Goal: Task Accomplishment & Management: Use online tool/utility

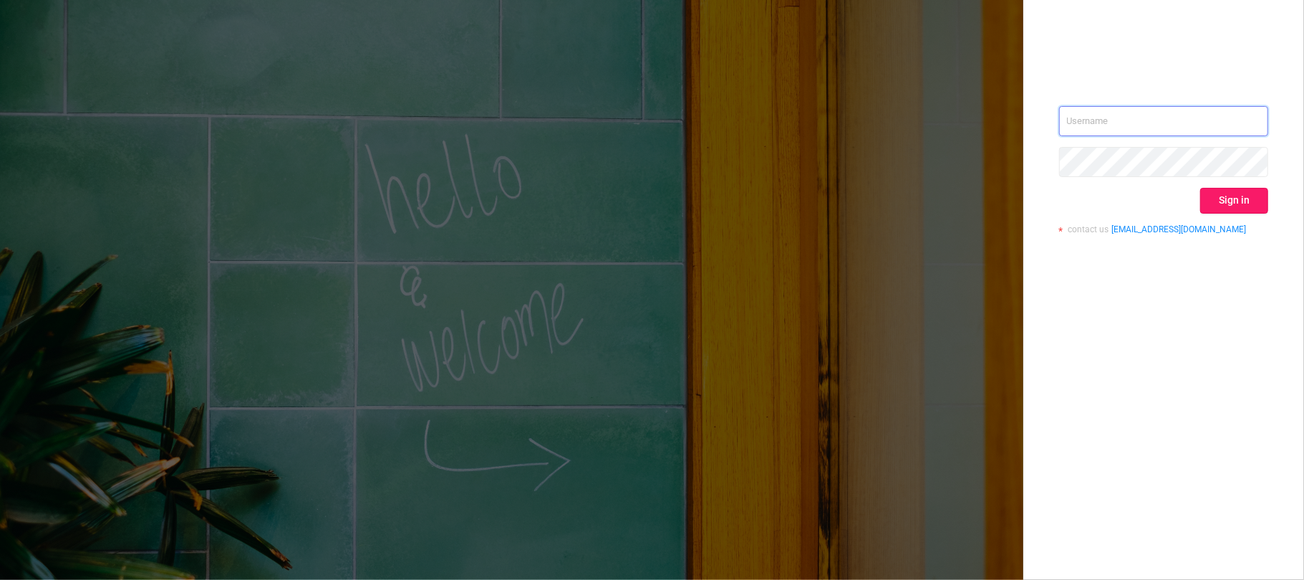
type input "[EMAIL_ADDRESS][DOMAIN_NAME]"
click at [1252, 201] on button "Sign in" at bounding box center [1235, 201] width 68 height 26
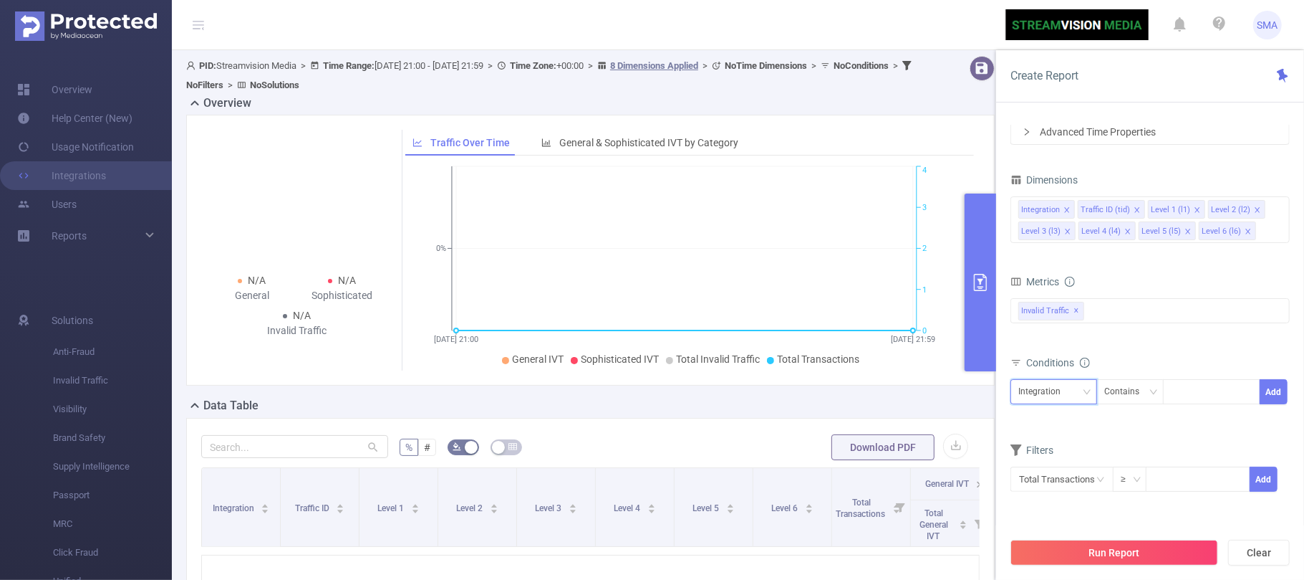
click at [1083, 390] on icon "icon: down" at bounding box center [1087, 392] width 9 height 9
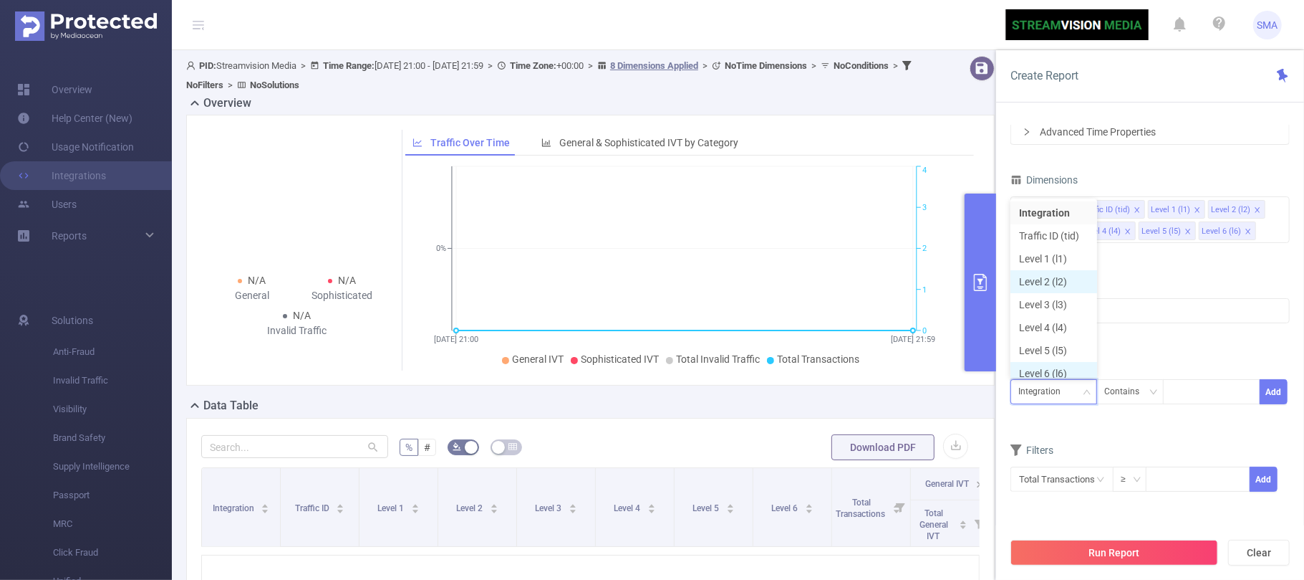
scroll to position [7, 0]
click at [1056, 267] on li "Level 2 (l2)" at bounding box center [1054, 274] width 87 height 23
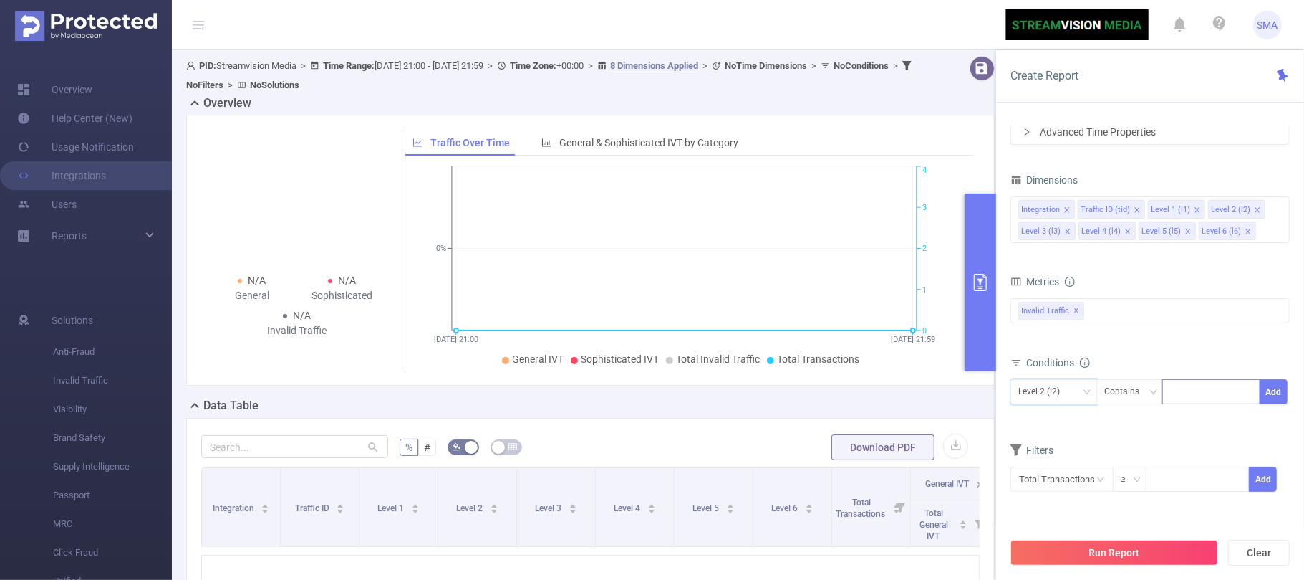
click at [1196, 397] on div at bounding box center [1211, 392] width 82 height 24
type input "c"
click at [1145, 396] on div "Contains" at bounding box center [1127, 392] width 45 height 24
click at [1193, 393] on icon "icon: close" at bounding box center [1189, 392] width 7 height 7
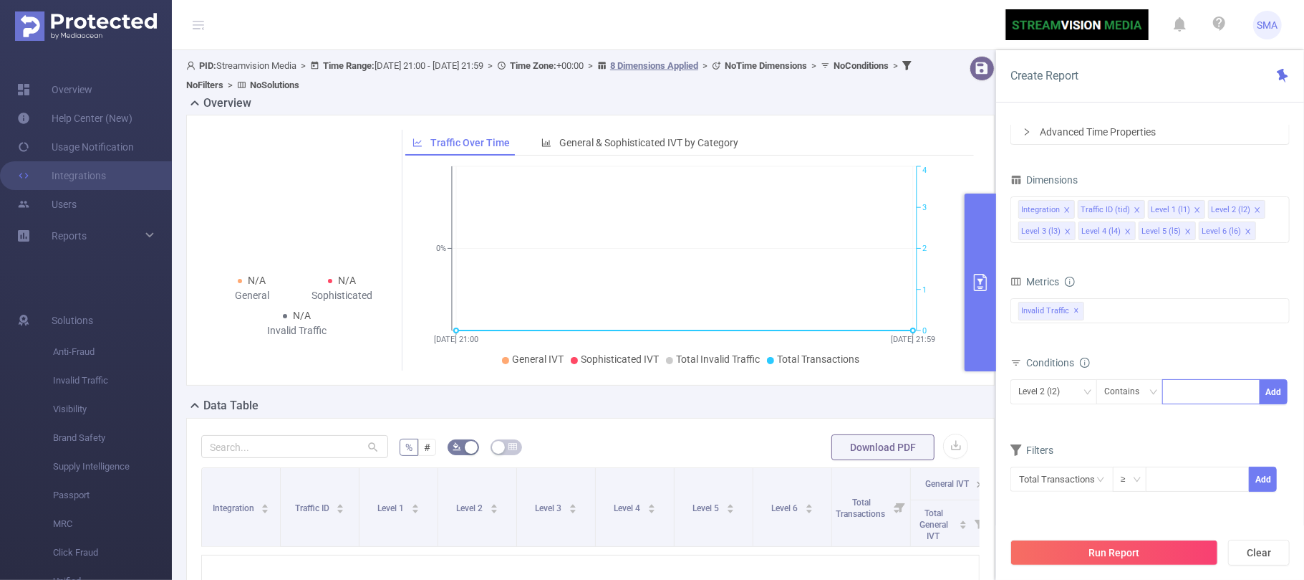
click at [1210, 394] on div at bounding box center [1211, 392] width 82 height 24
type input "colossus"
click at [1216, 423] on li "colossus" at bounding box center [1212, 422] width 98 height 23
click at [1273, 393] on button "Add" at bounding box center [1274, 391] width 28 height 25
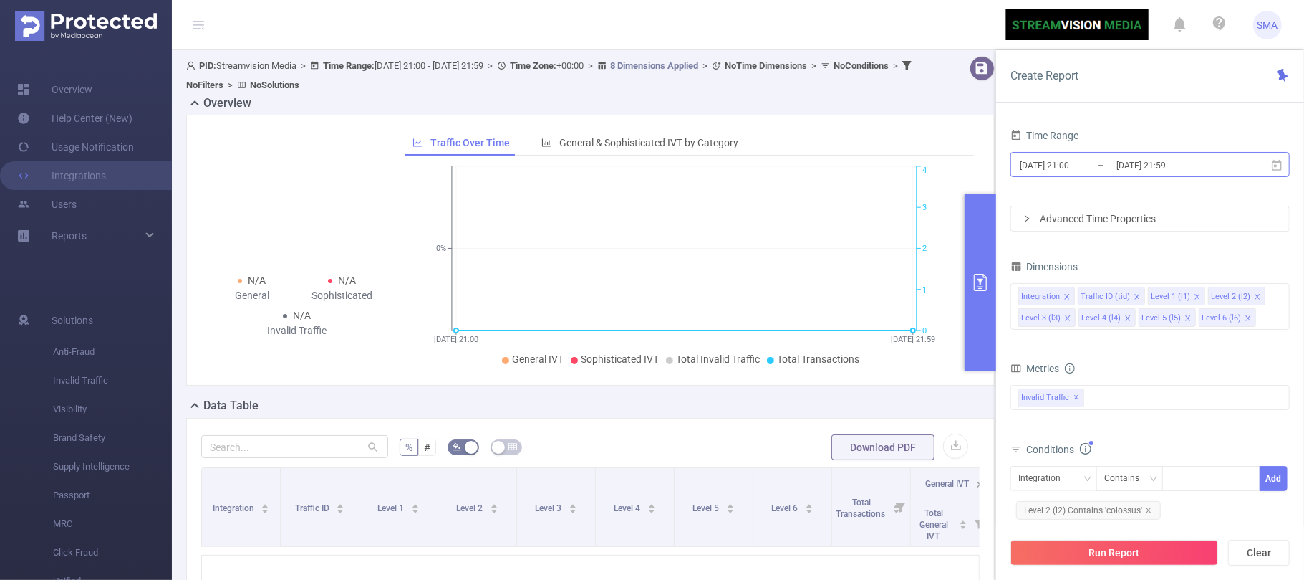
click at [1101, 162] on input "[DATE] 21:00" at bounding box center [1077, 164] width 116 height 19
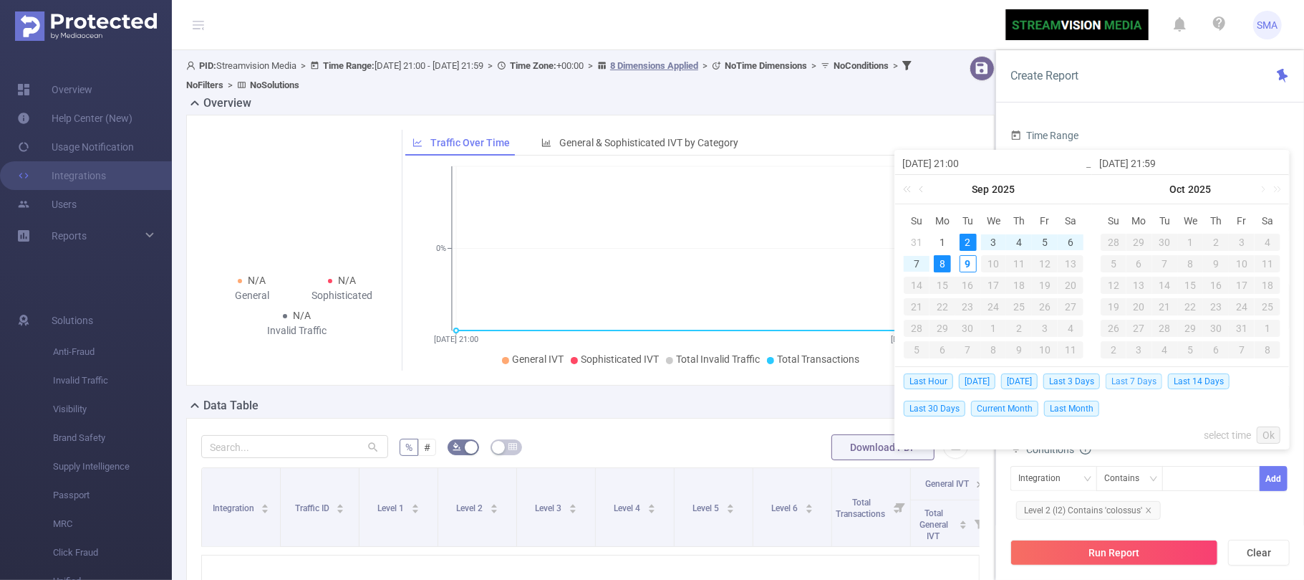
click at [1146, 378] on span "Last 7 Days" at bounding box center [1134, 381] width 57 height 16
type input "[DATE] 00:00"
type input "[DATE] 23:59"
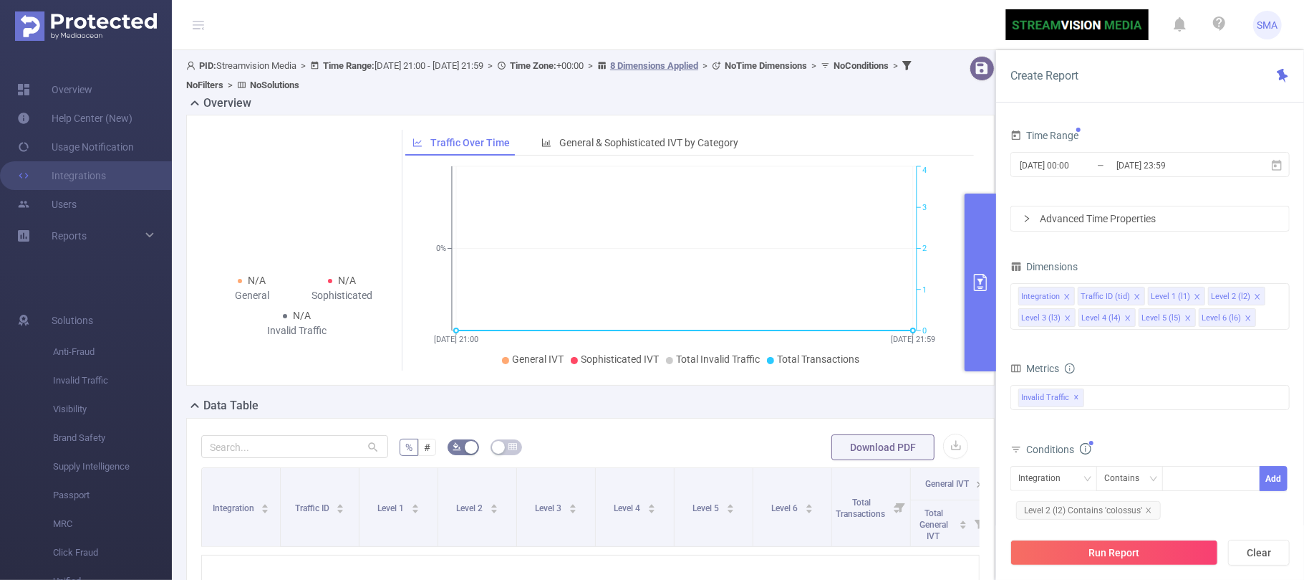
click at [1032, 216] on icon "icon: right" at bounding box center [1027, 218] width 9 height 9
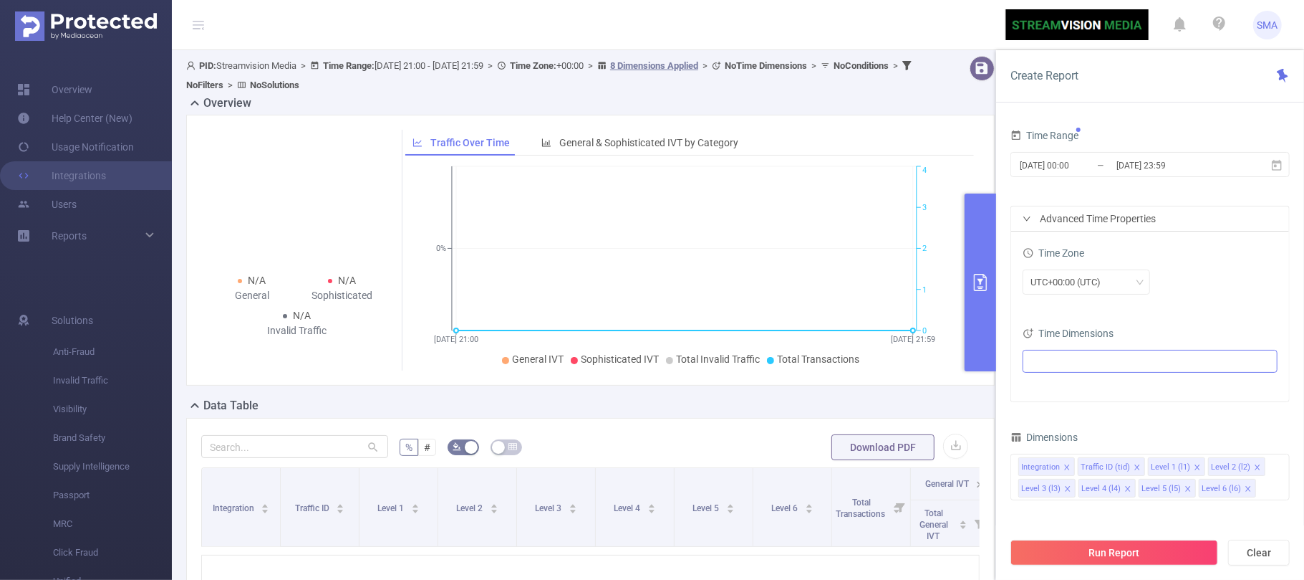
click at [1084, 356] on ul at bounding box center [1145, 360] width 236 height 21
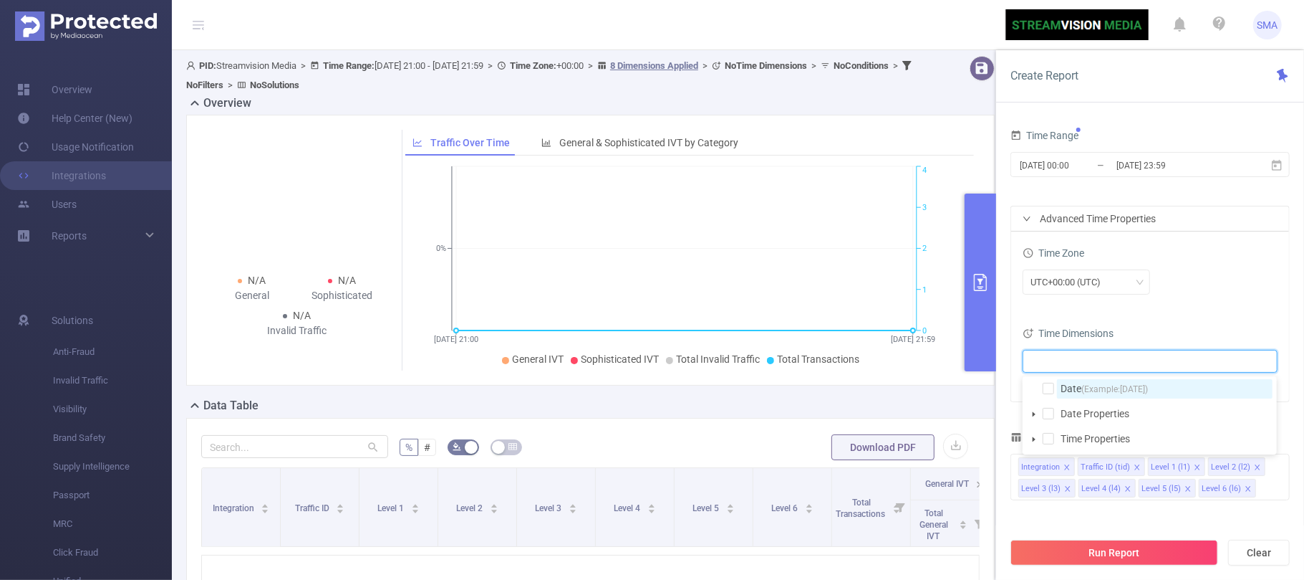
click at [1082, 384] on span "(Example: [DATE] )" at bounding box center [1115, 389] width 67 height 10
click at [1183, 325] on div "Time Dimensions" at bounding box center [1150, 335] width 255 height 24
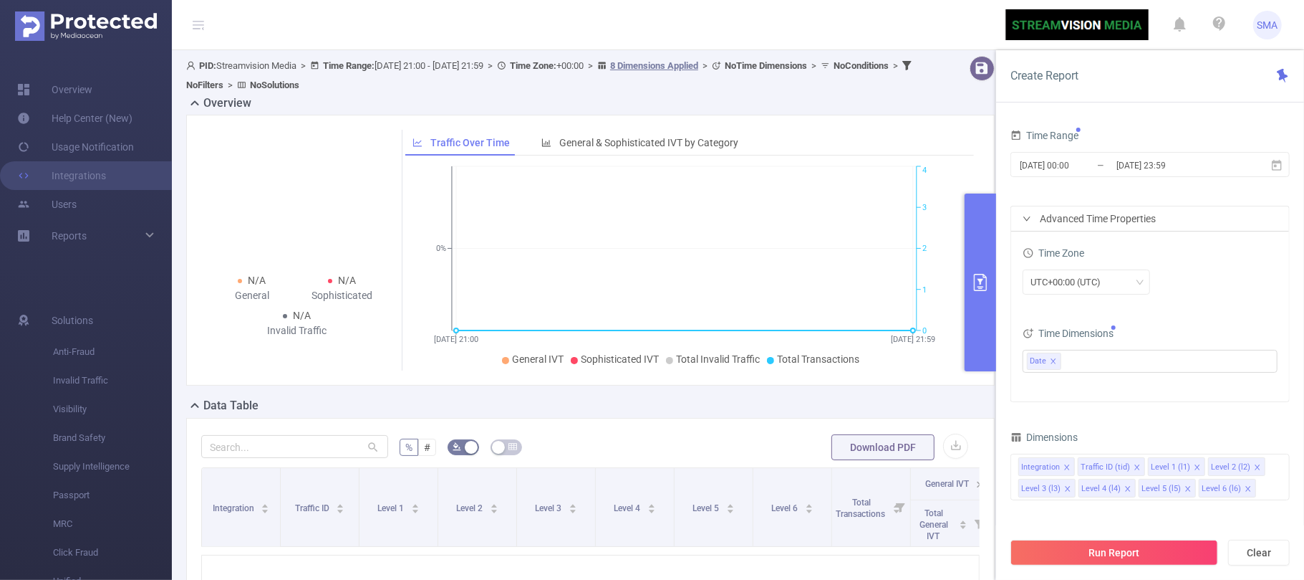
click at [1096, 391] on div "Time Zone UTC+00:00 (UTC) Time Dimensions Date" at bounding box center [1150, 316] width 278 height 170
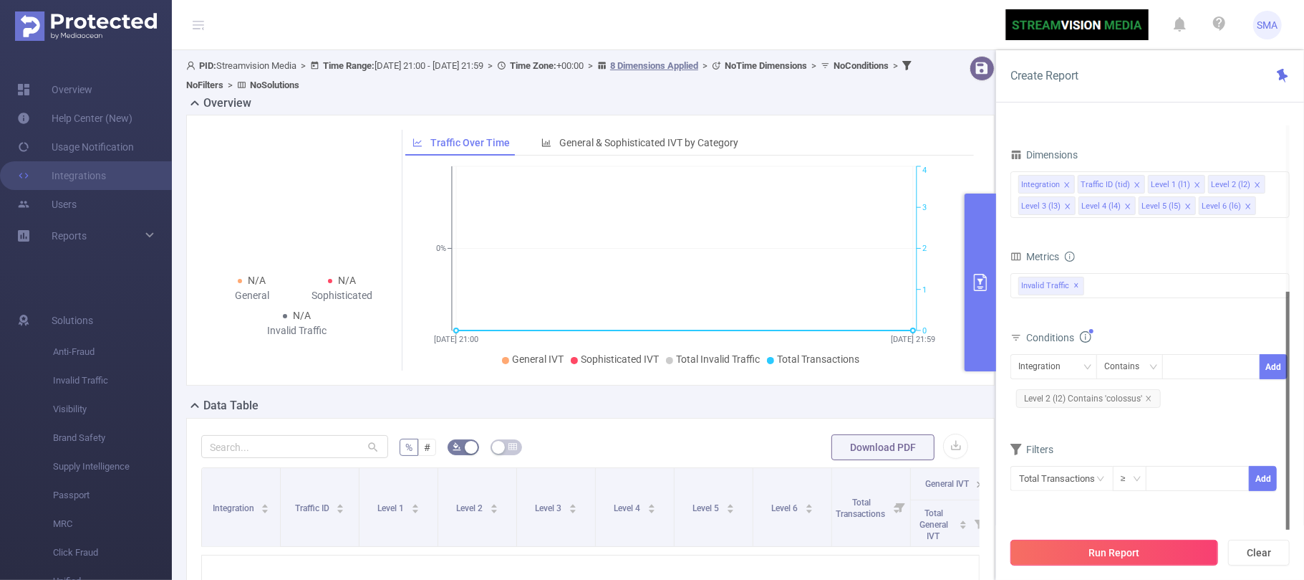
click at [1128, 544] on button "Run Report" at bounding box center [1115, 552] width 208 height 26
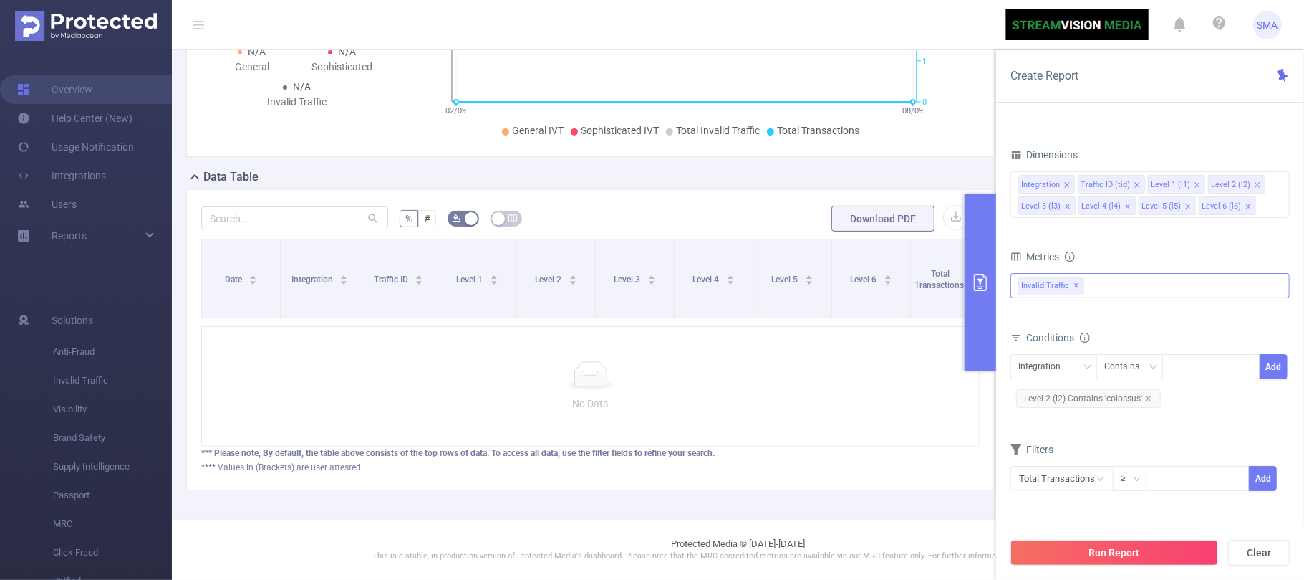
scroll to position [245, 0]
click at [1149, 401] on icon "icon: close" at bounding box center [1148, 398] width 7 height 7
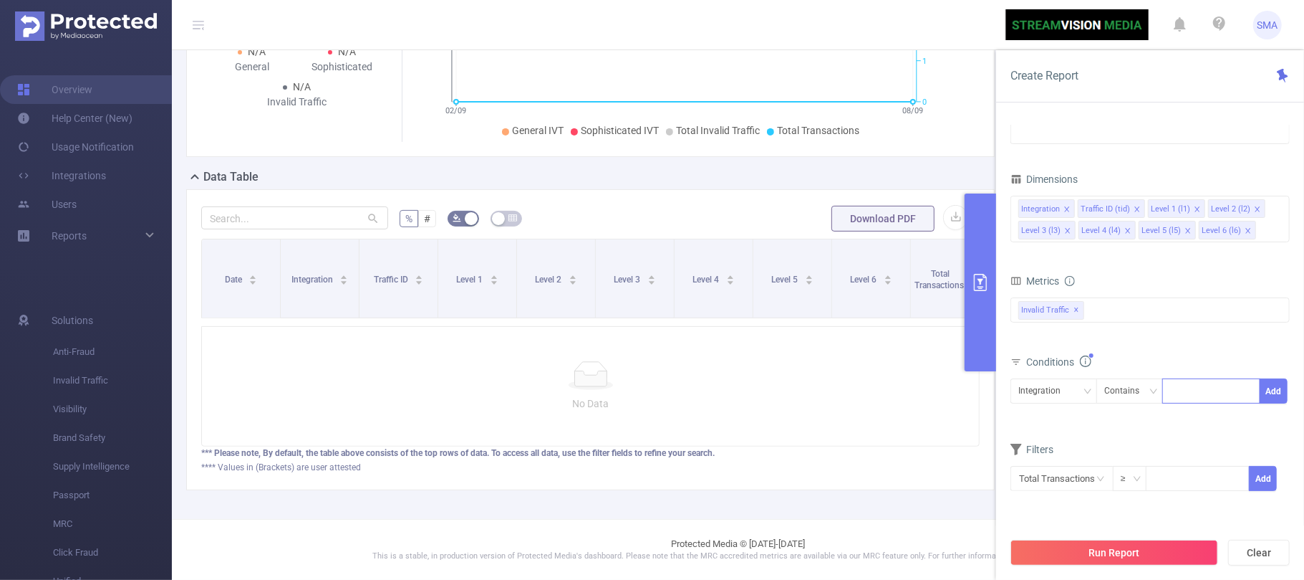
click at [1196, 393] on div at bounding box center [1211, 391] width 82 height 24
type input "c"
click at [1089, 395] on icon "icon: down" at bounding box center [1087, 391] width 9 height 9
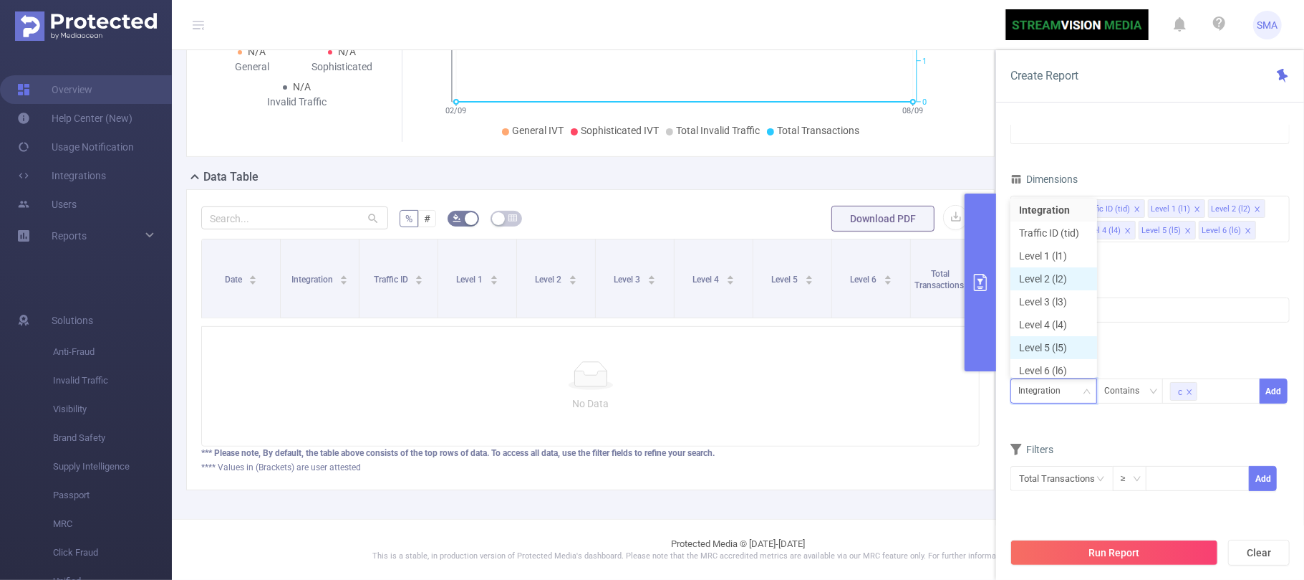
scroll to position [7, 0]
click at [1067, 269] on li "Level 2 (l2)" at bounding box center [1054, 274] width 87 height 23
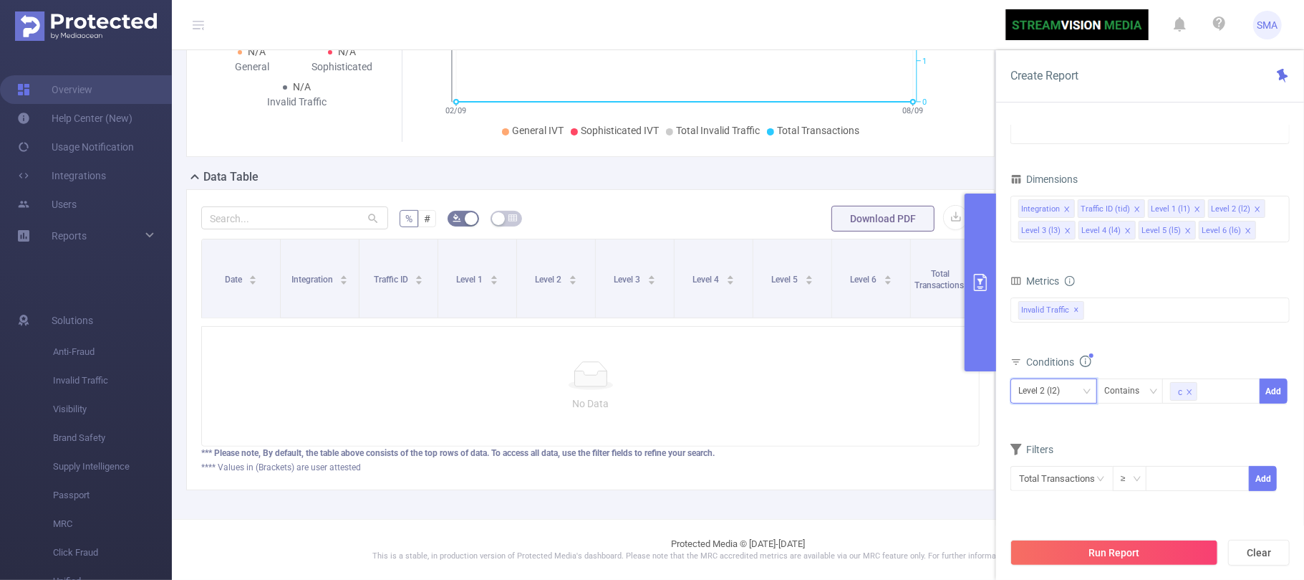
click at [1190, 394] on icon "icon: close" at bounding box center [1190, 391] width 5 height 5
click at [1182, 390] on div at bounding box center [1211, 391] width 82 height 24
type input "c"
type input "i"
click at [1087, 393] on icon "icon: down" at bounding box center [1087, 390] width 7 height 5
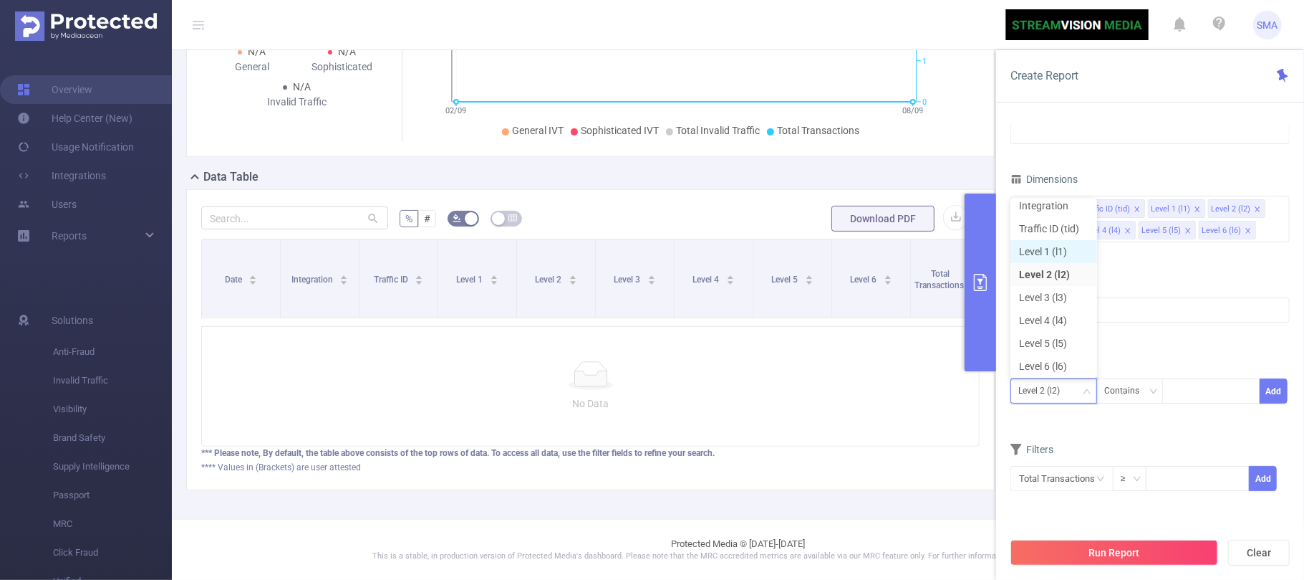
click at [1037, 244] on li "Level 1 (l1)" at bounding box center [1054, 251] width 87 height 23
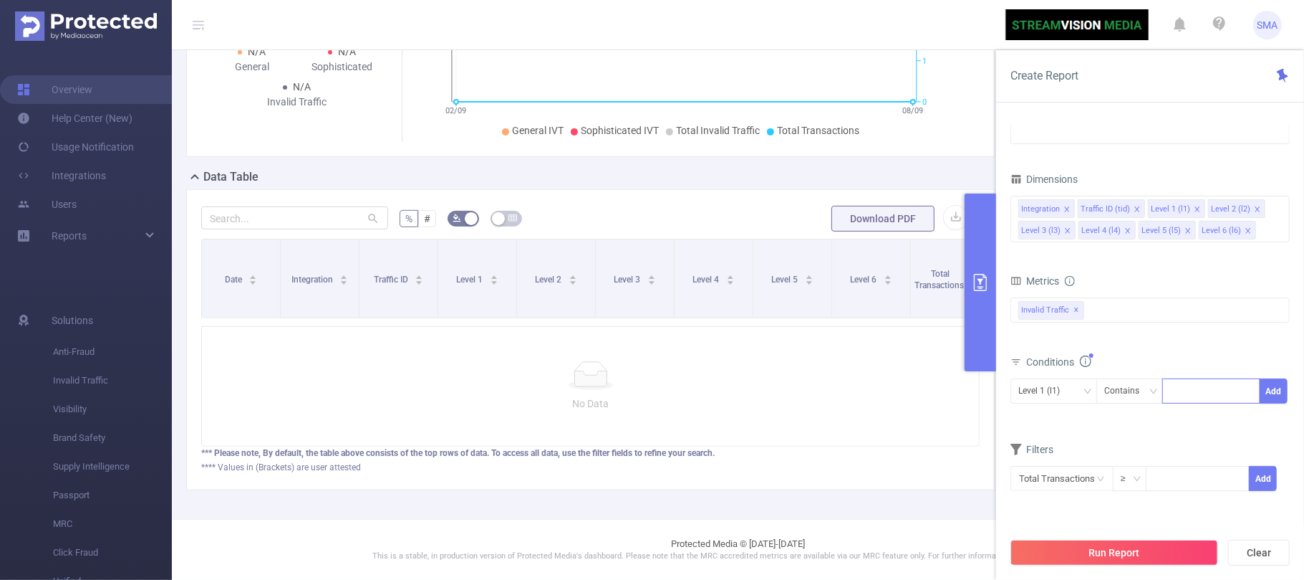
click at [1185, 393] on div at bounding box center [1211, 391] width 82 height 24
type input "c"
type input "stadium"
click at [1221, 417] on li "stadium" at bounding box center [1212, 422] width 98 height 23
click at [1113, 438] on form "Dimensions Integration Traffic ID (tid) Level 1 (l1) Level 2 (l2) Level 3 (l3) …" at bounding box center [1150, 339] width 279 height 340
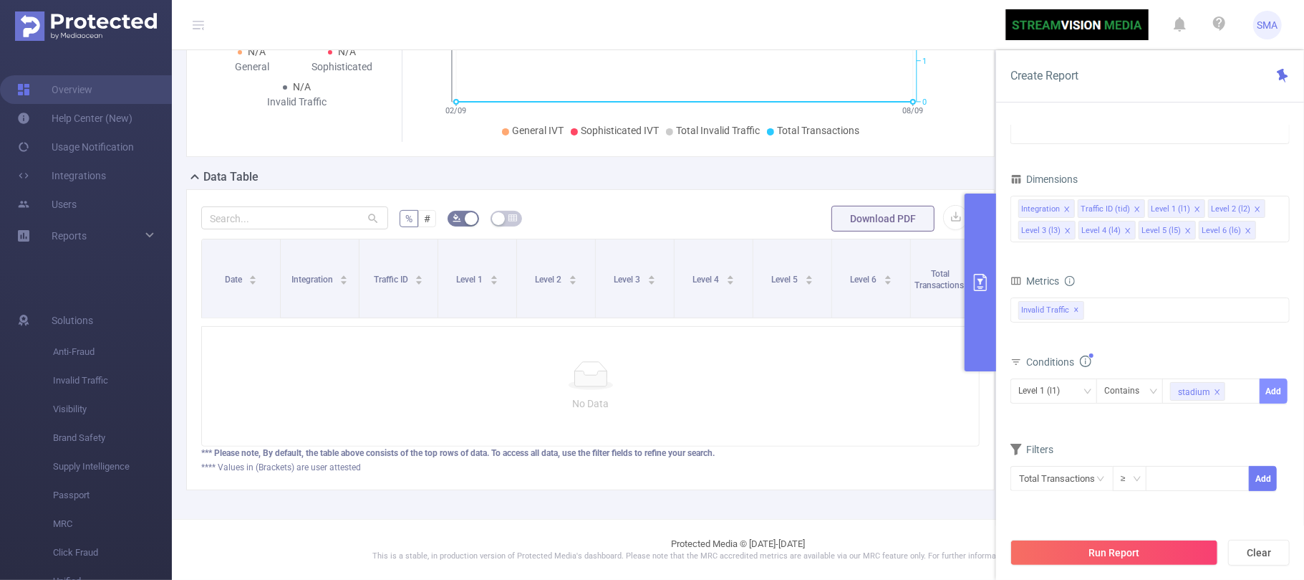
click at [1279, 394] on button "Add" at bounding box center [1274, 390] width 28 height 25
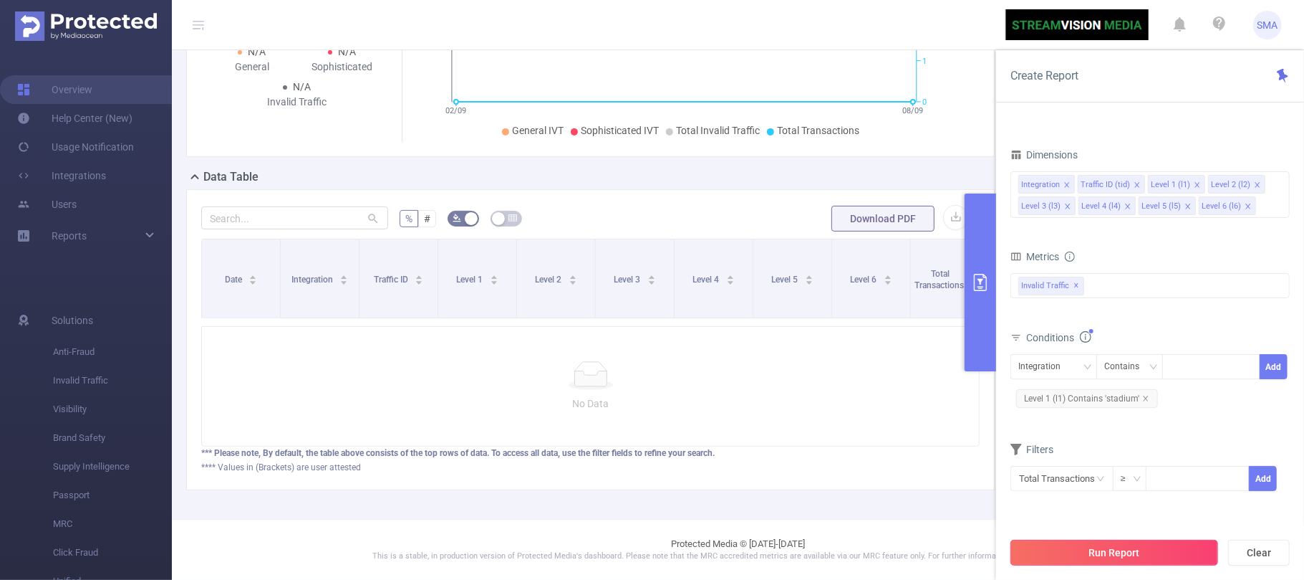
click at [1110, 549] on button "Run Report" at bounding box center [1115, 552] width 208 height 26
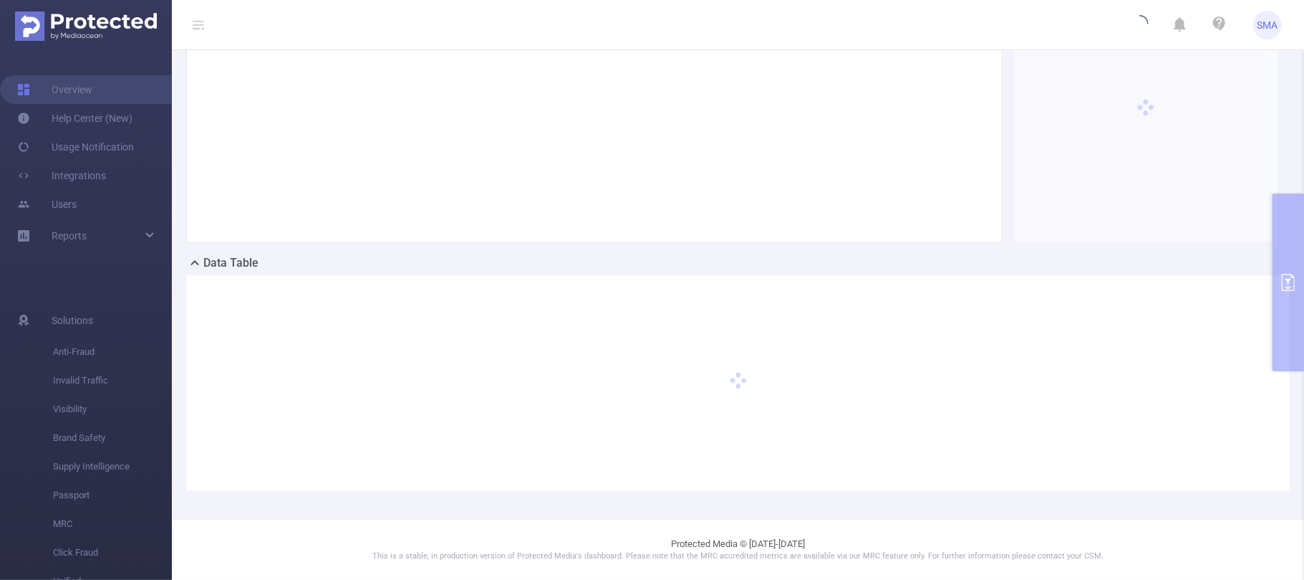
scroll to position [143, 0]
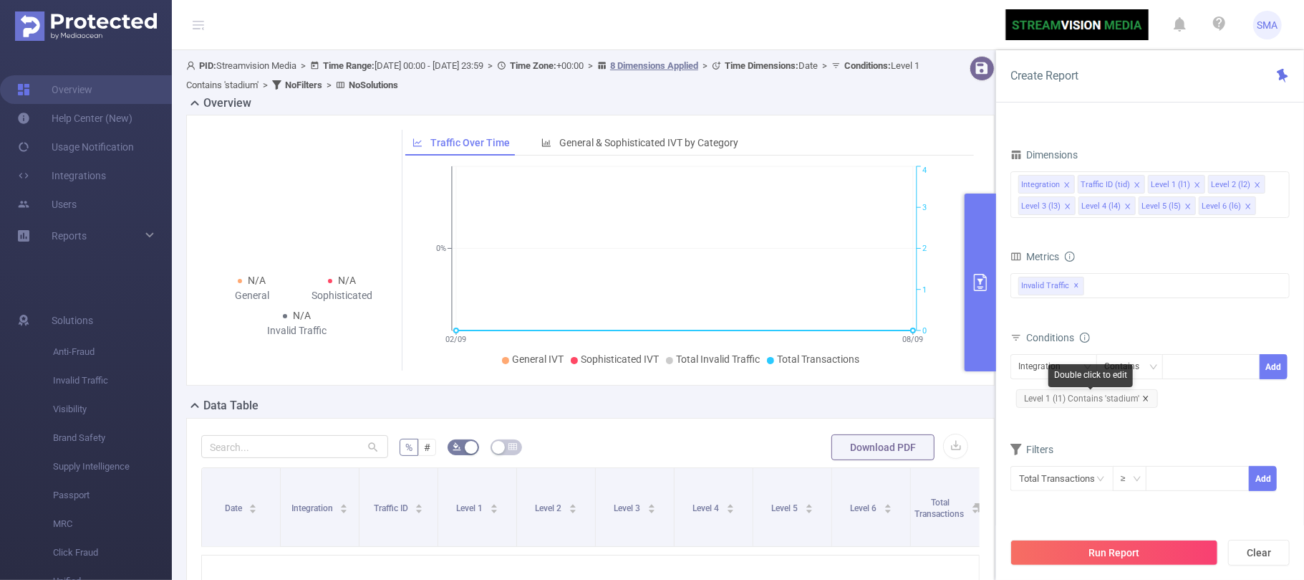
click at [1145, 401] on icon "icon: close" at bounding box center [1146, 398] width 7 height 7
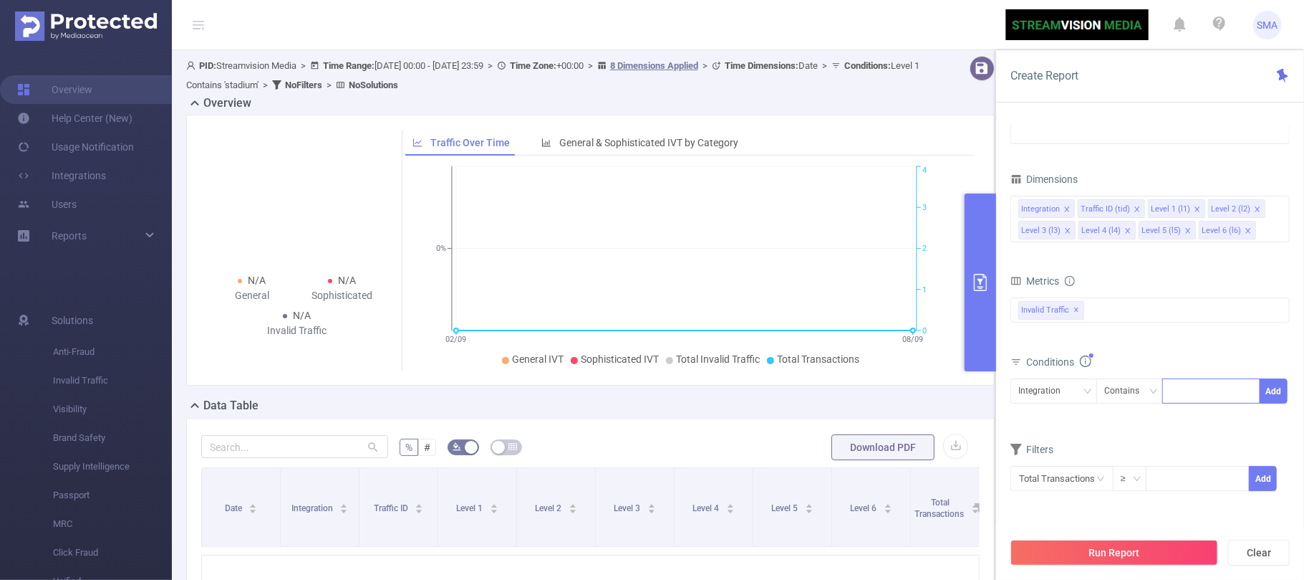
click at [1178, 399] on div at bounding box center [1211, 391] width 82 height 24
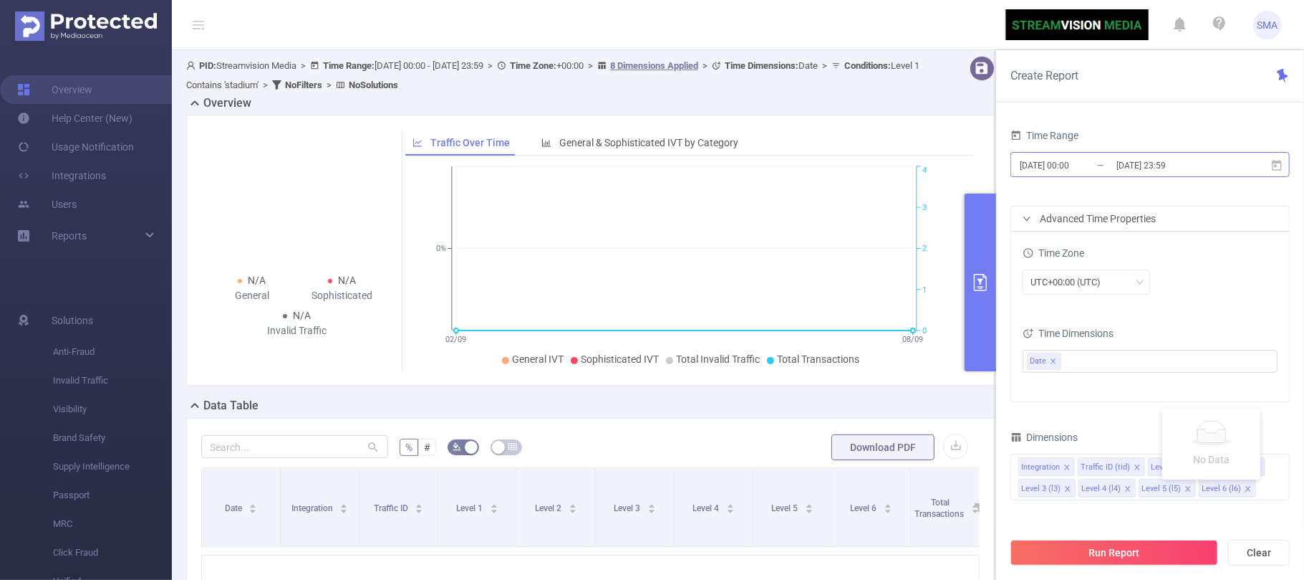
click at [1099, 166] on input "[DATE] 00:00" at bounding box center [1077, 164] width 116 height 19
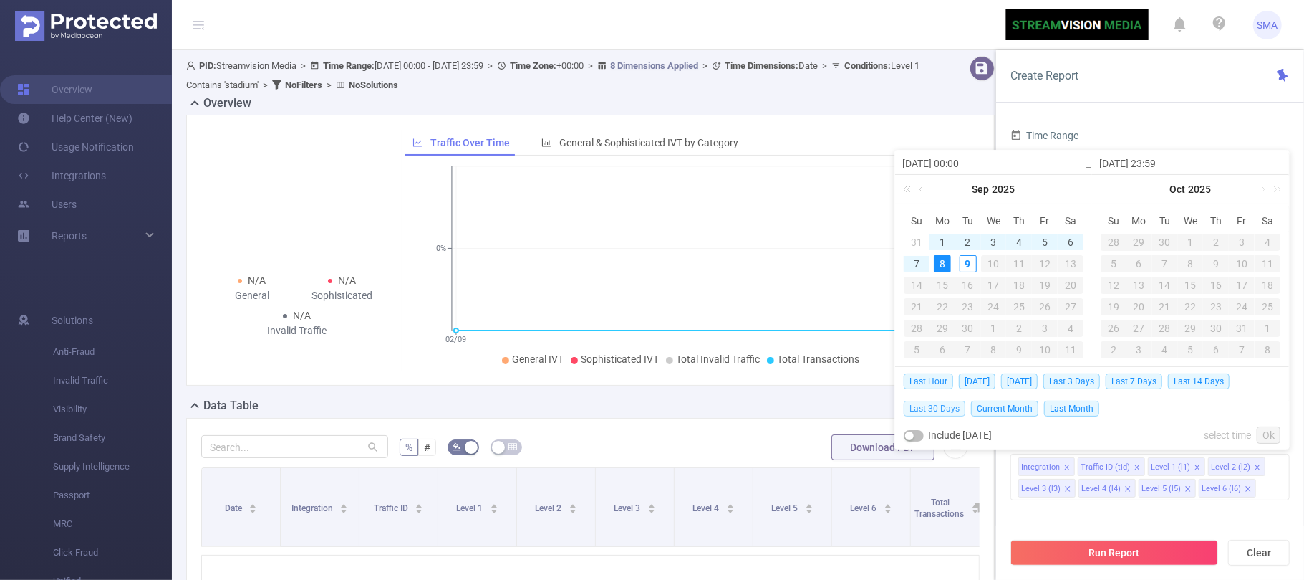
click at [941, 404] on span "Last 30 Days" at bounding box center [935, 408] width 62 height 16
type input "[DATE] 00:00"
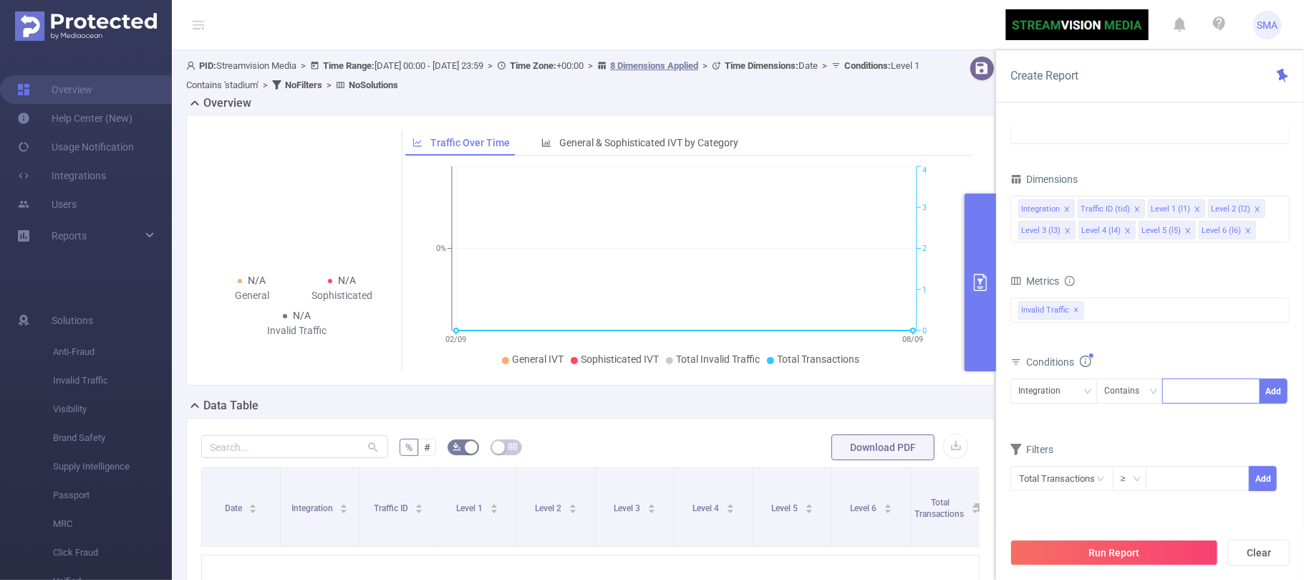
click at [1196, 388] on div at bounding box center [1211, 391] width 82 height 24
type input "a"
type input "colosu"
click at [1213, 395] on icon "icon: close" at bounding box center [1211, 391] width 7 height 7
type input "colosuss"
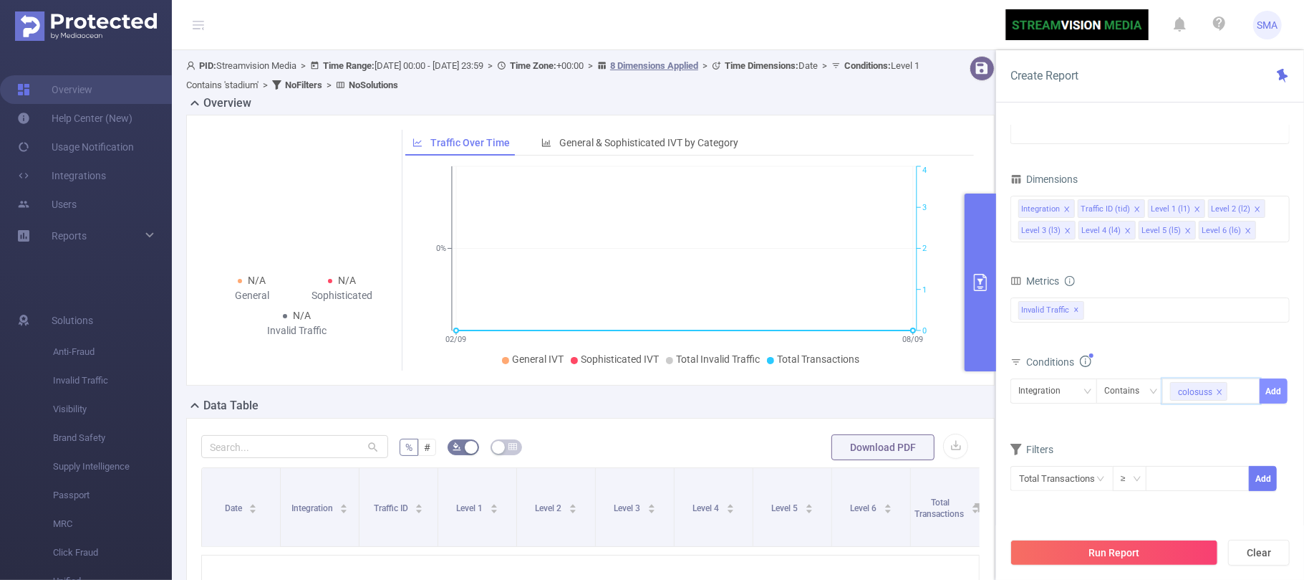
click at [1277, 388] on button "Add" at bounding box center [1274, 390] width 28 height 25
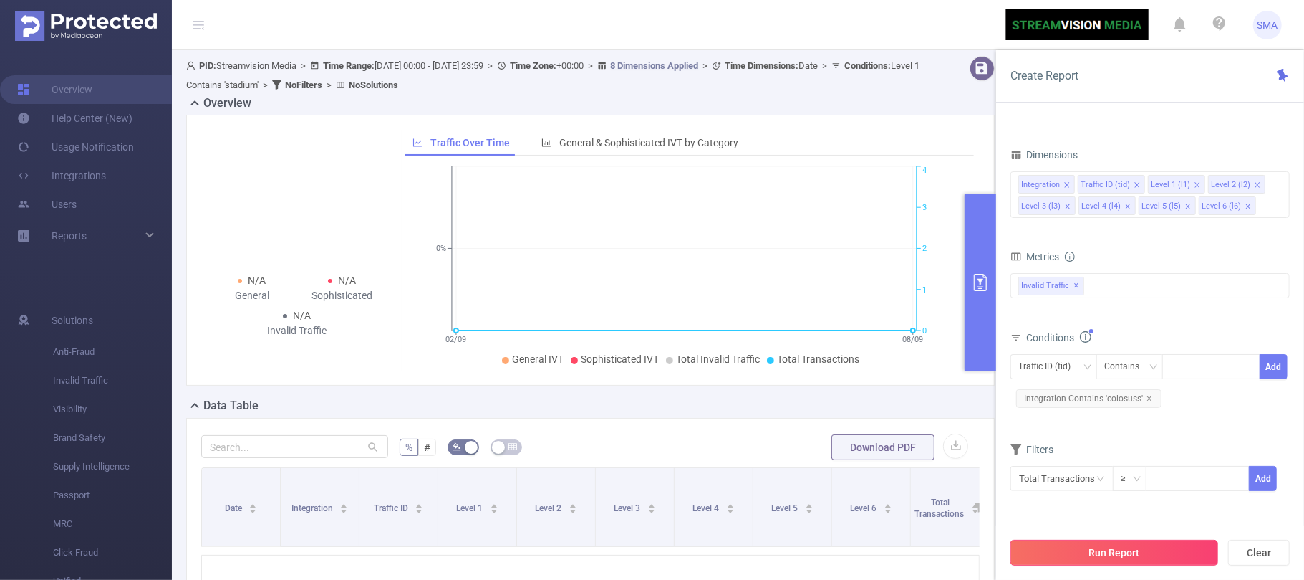
click at [1103, 554] on button "Run Report" at bounding box center [1115, 552] width 208 height 26
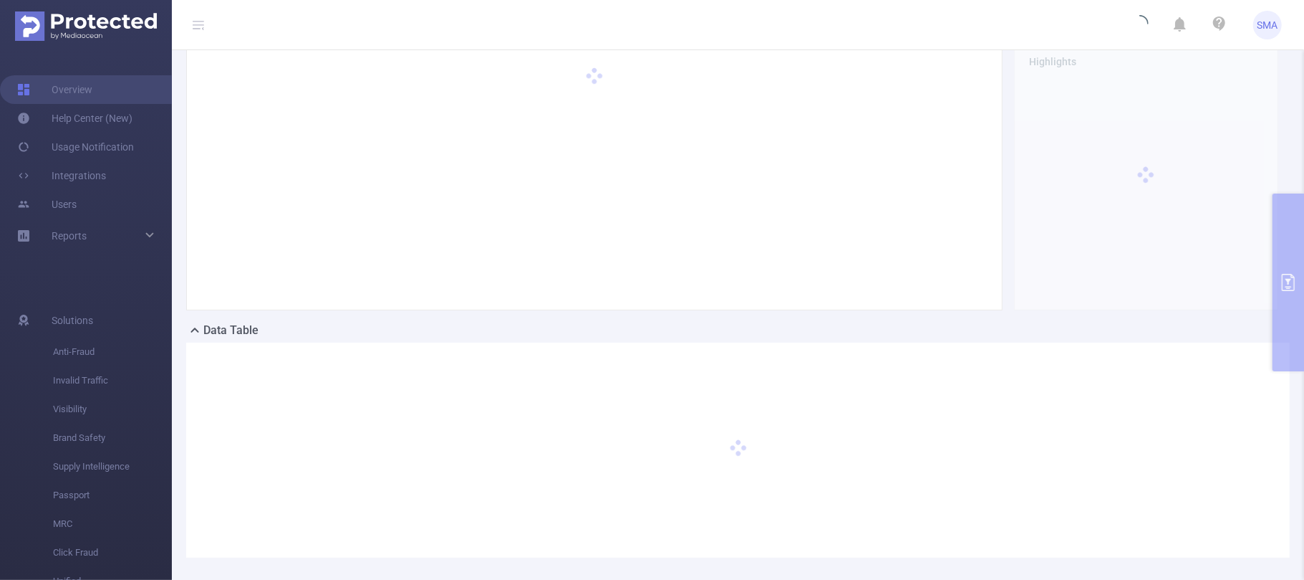
scroll to position [95, 0]
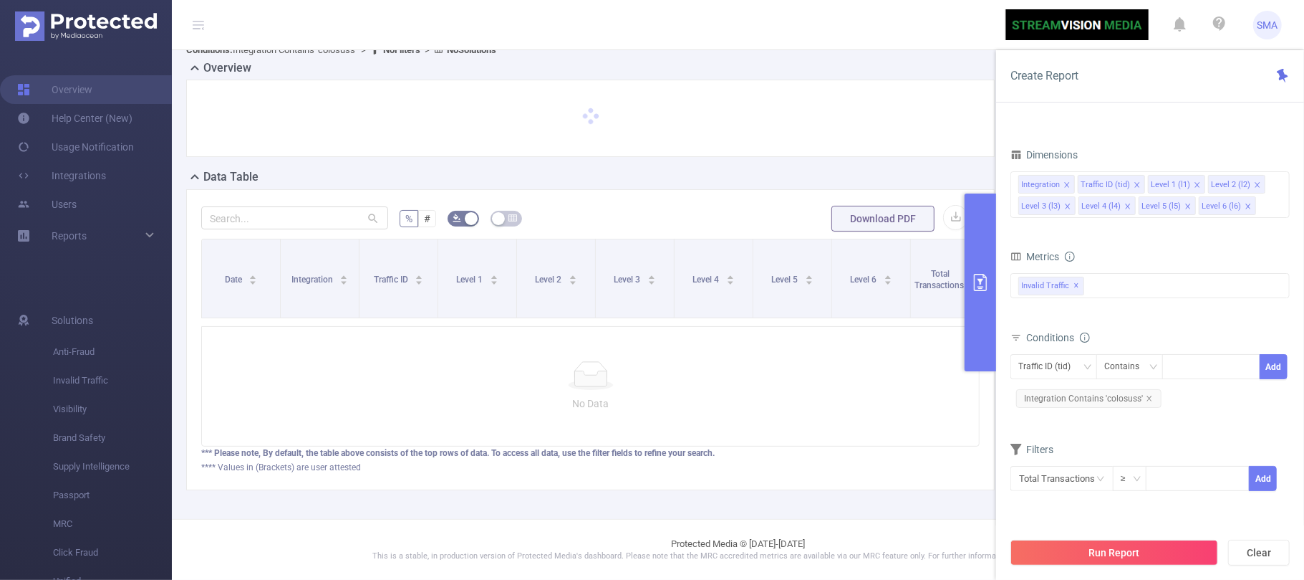
scroll to position [52, 0]
click at [1202, 370] on div at bounding box center [1211, 367] width 82 height 24
type input "fubo"
click at [1187, 393] on li "fubo" at bounding box center [1212, 398] width 98 height 23
click at [1277, 368] on button "Add" at bounding box center [1274, 366] width 28 height 25
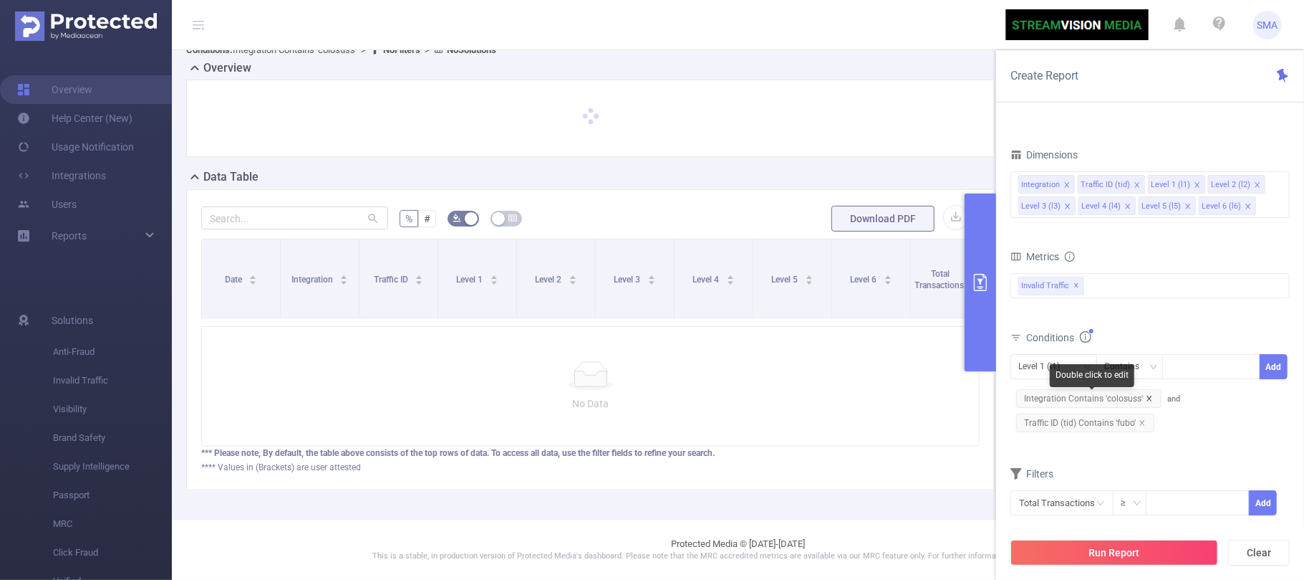
click at [1149, 401] on icon "icon: close" at bounding box center [1149, 398] width 7 height 7
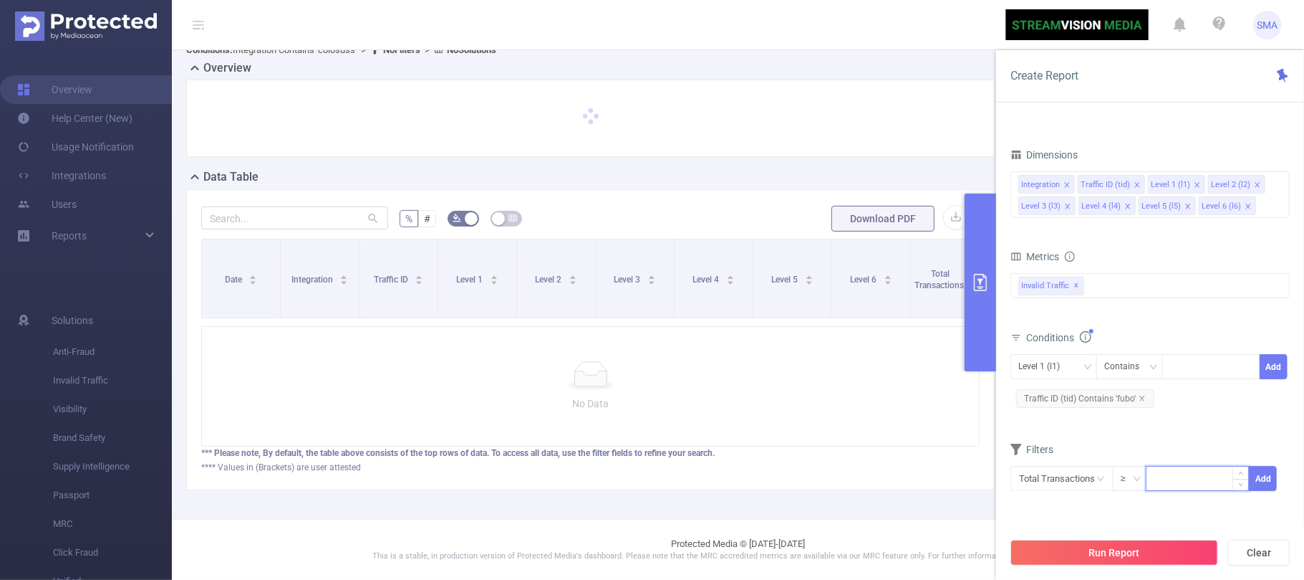
click at [1168, 486] on input at bounding box center [1198, 476] width 102 height 21
click at [1133, 481] on icon "icon: down" at bounding box center [1137, 478] width 9 height 9
click at [1168, 481] on input at bounding box center [1198, 476] width 102 height 21
click at [1087, 484] on input "text" at bounding box center [1062, 478] width 103 height 25
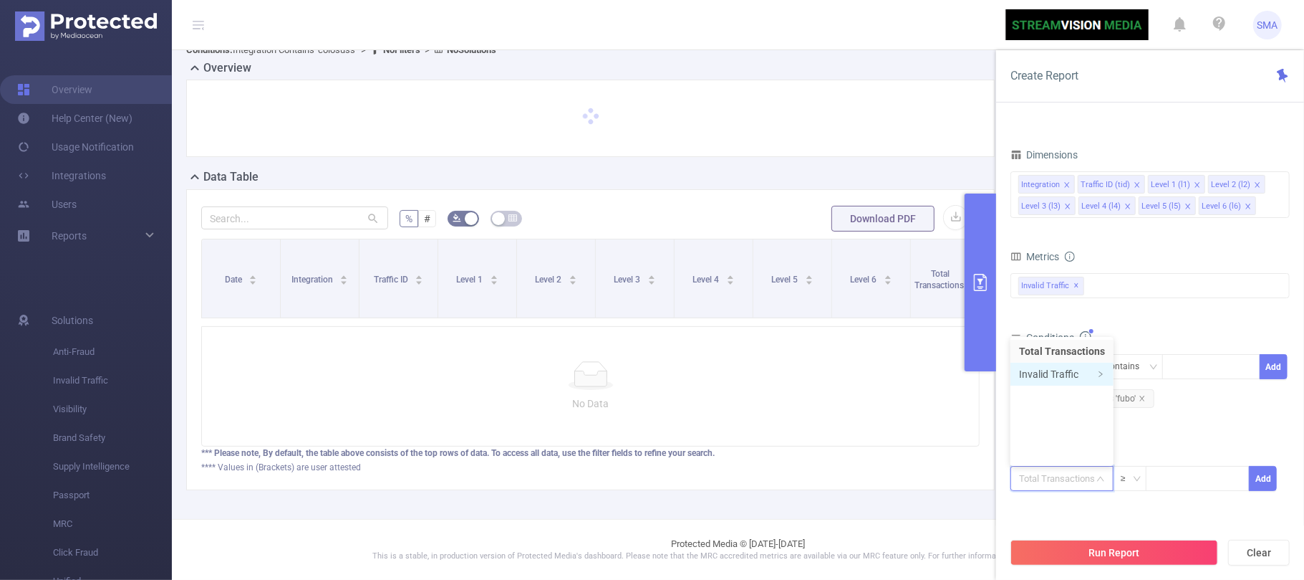
click at [1073, 370] on li "Invalid Traffic" at bounding box center [1062, 373] width 103 height 23
click at [1150, 393] on li "IVT" at bounding box center [1163, 396] width 104 height 23
click at [1244, 350] on li "Total IVT" at bounding box center [1255, 351] width 79 height 23
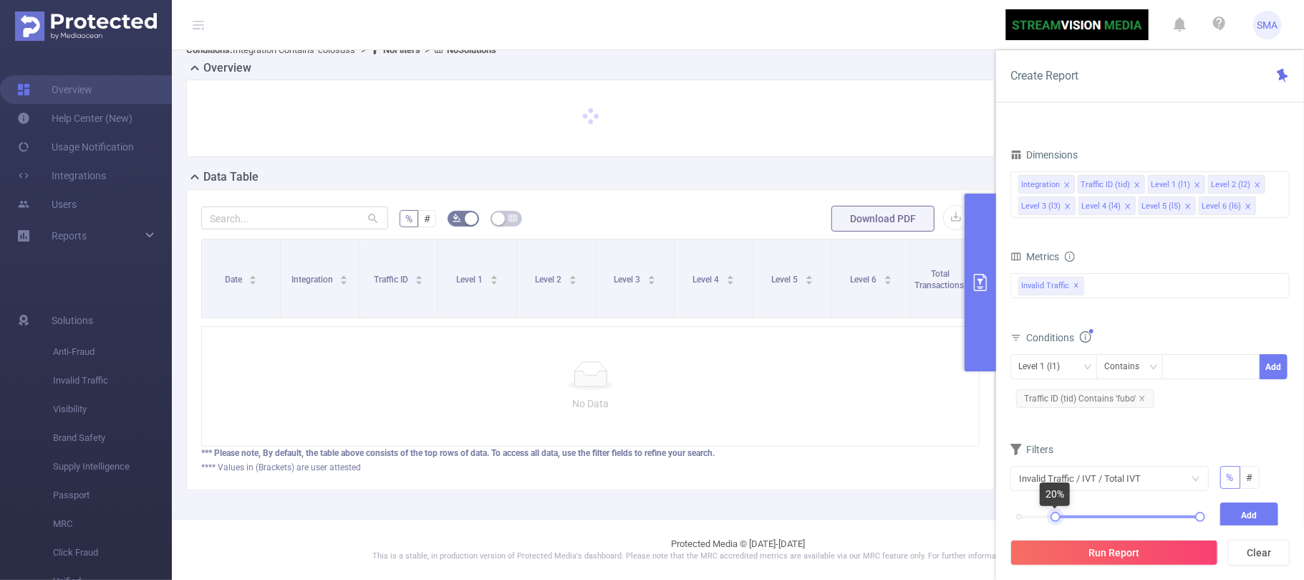
drag, startPoint x: 1019, startPoint y: 514, endPoint x: 1054, endPoint y: 513, distance: 35.8
click at [1054, 513] on div "0% 100%" at bounding box center [1110, 521] width 210 height 39
click at [1256, 516] on button "Add" at bounding box center [1250, 514] width 59 height 25
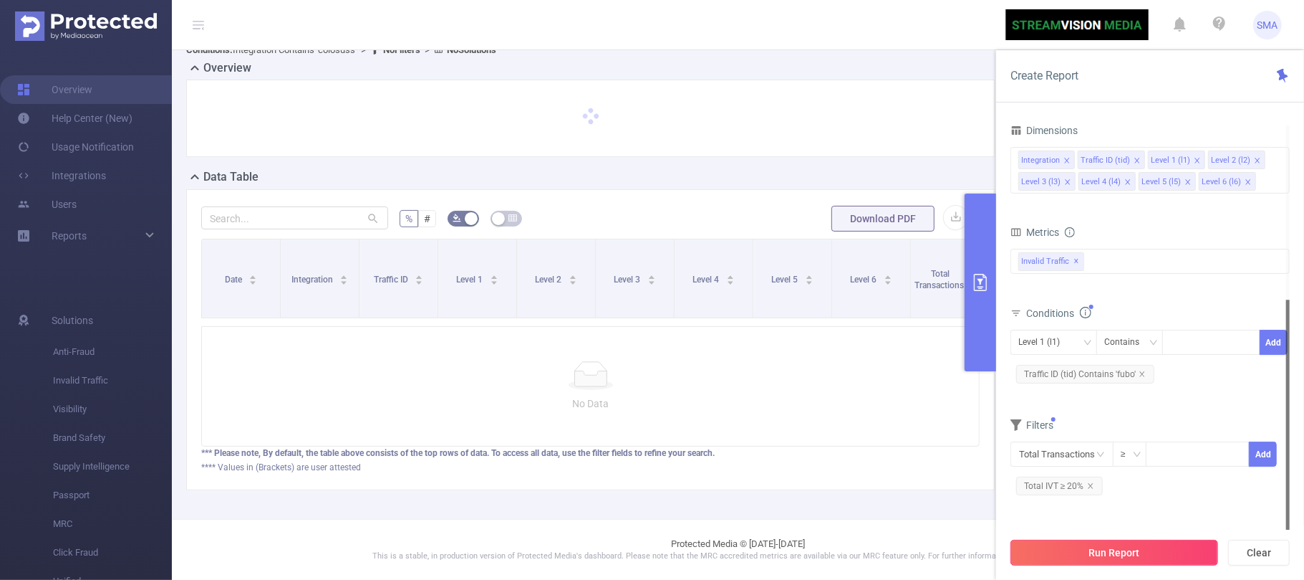
click at [1121, 548] on button "Run Report" at bounding box center [1115, 552] width 208 height 26
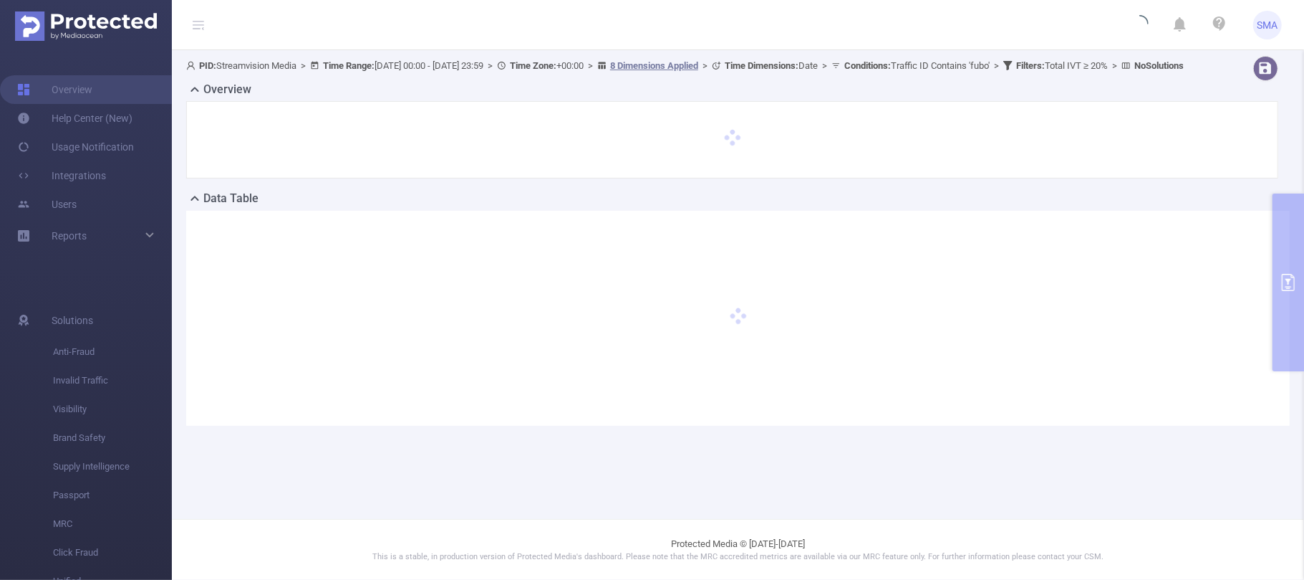
scroll to position [0, 0]
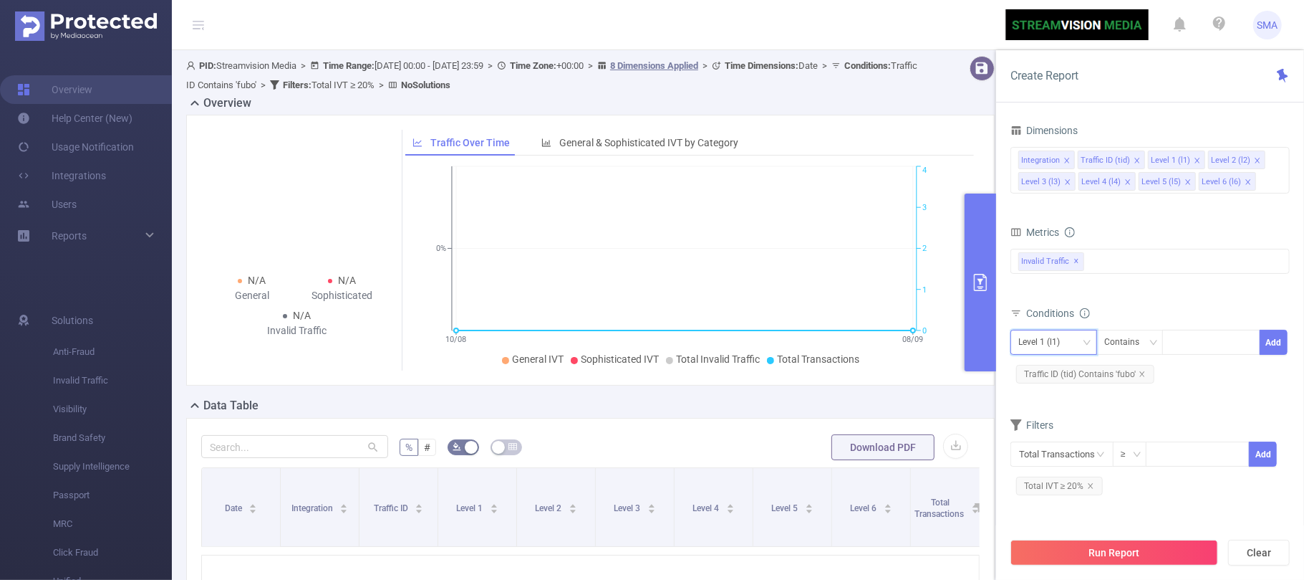
click at [1089, 342] on icon "icon: down" at bounding box center [1087, 342] width 9 height 9
click at [1054, 436] on li "Level 2 (l2)" at bounding box center [1054, 439] width 87 height 23
click at [1081, 398] on div "Conditions Level 2 (l2) Contains Add Traffic ID (tid) Contains 'fubo'" at bounding box center [1150, 350] width 279 height 95
click at [1090, 546] on button "Run Report" at bounding box center [1115, 552] width 208 height 26
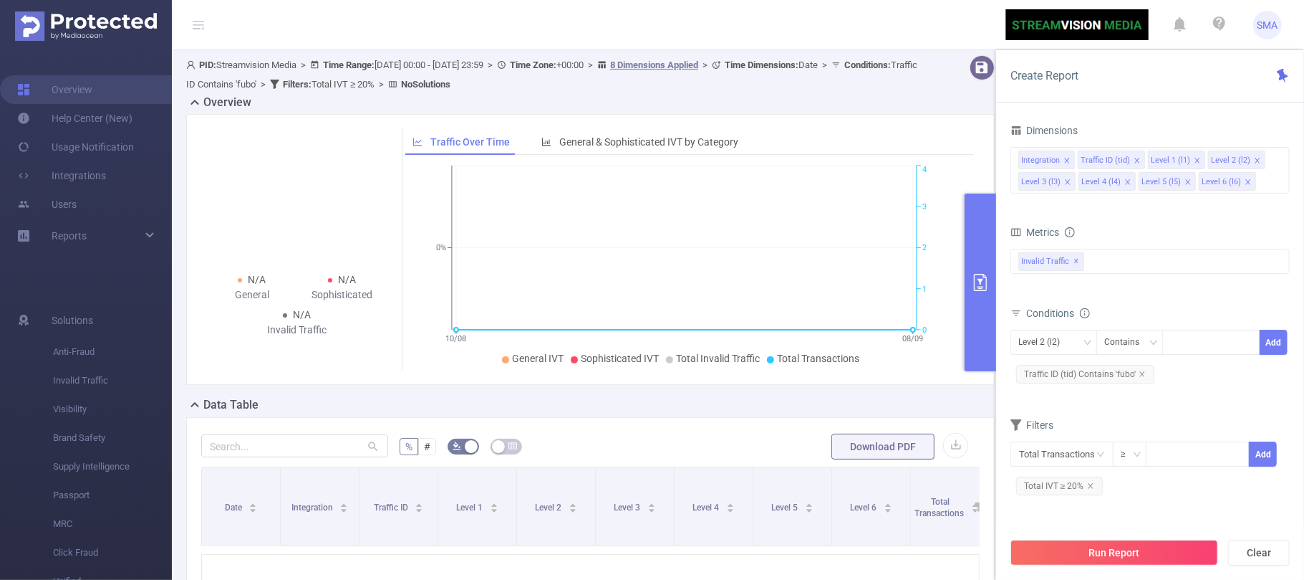
scroll to position [0, 0]
